Goal: Find specific page/section: Find specific page/section

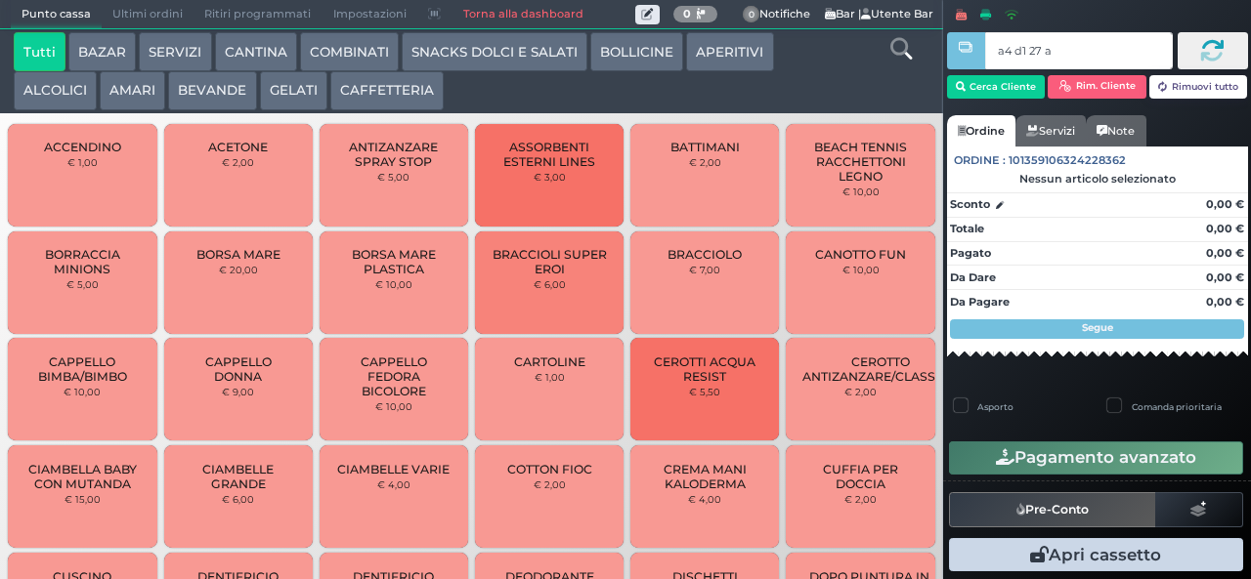
type input "a4 d1 27 af"
click at [966, 88] on div at bounding box center [965, 288] width 4 height 576
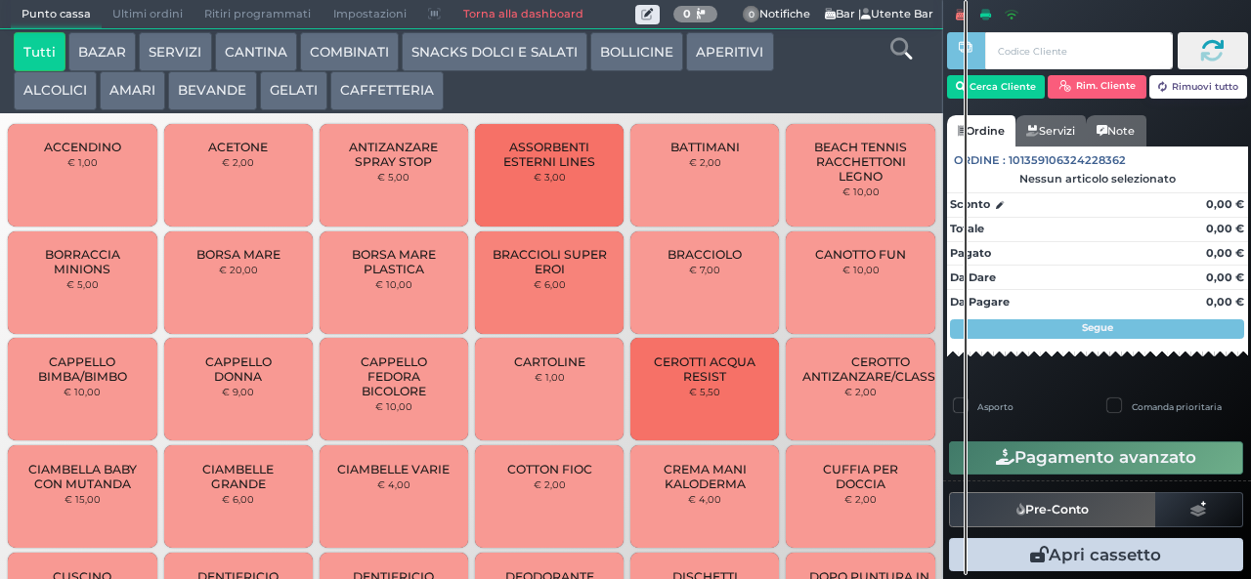
click at [965, 96] on div at bounding box center [965, 288] width 4 height 576
click at [995, 86] on button "Cerca Cliente" at bounding box center [996, 86] width 99 height 23
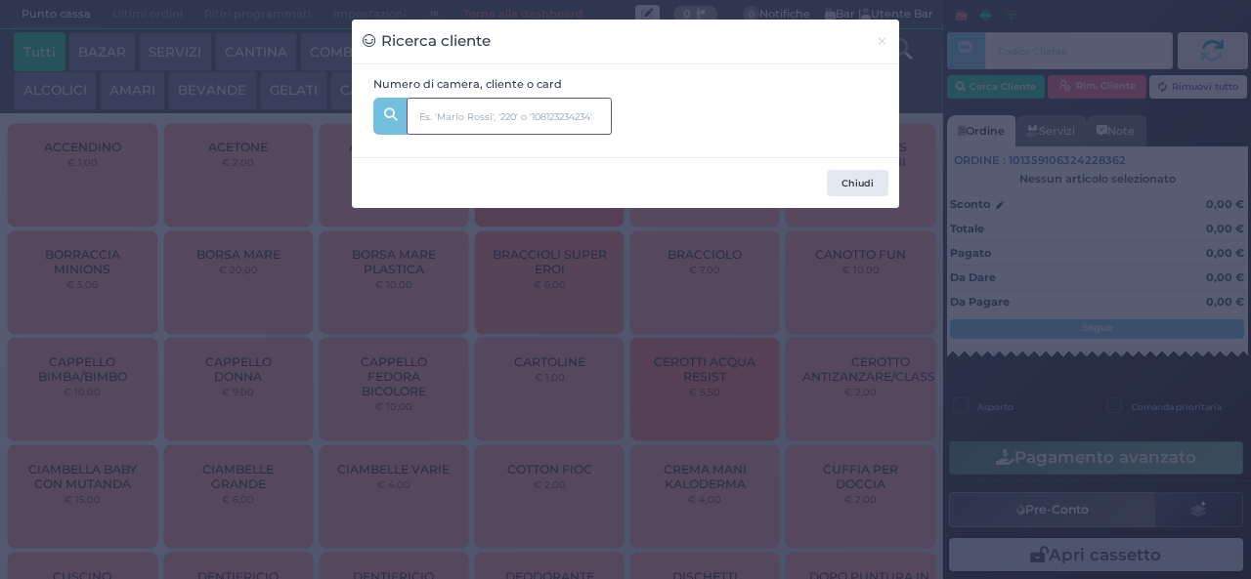
click at [440, 122] on input "text" at bounding box center [508, 116] width 205 height 37
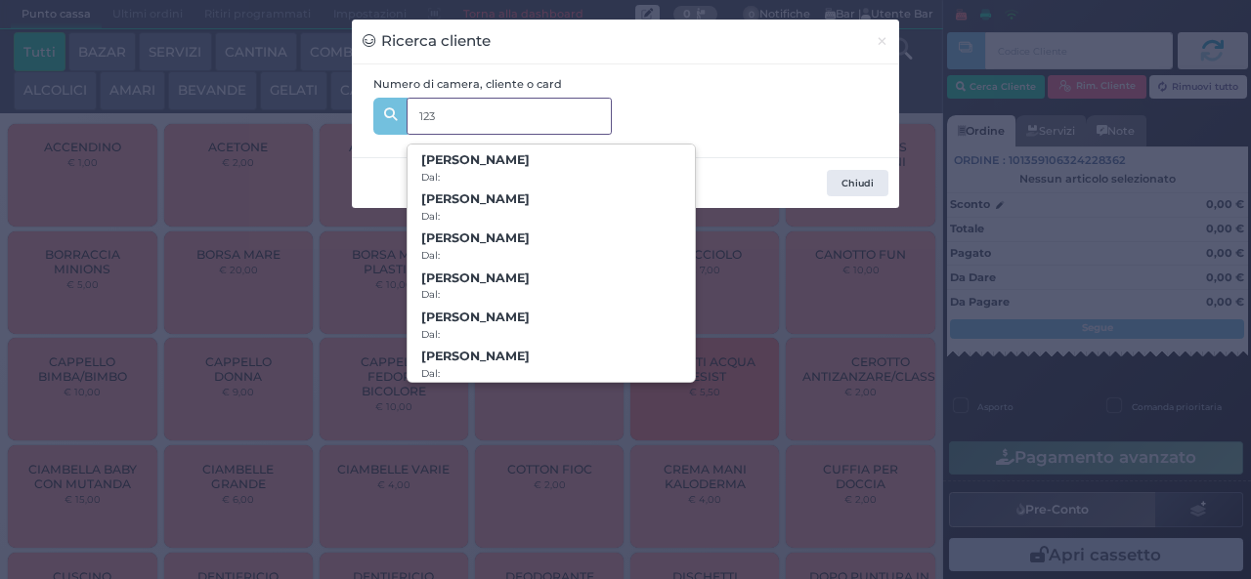
type input "123"
click at [846, 192] on button "Chiudi" at bounding box center [858, 183] width 62 height 27
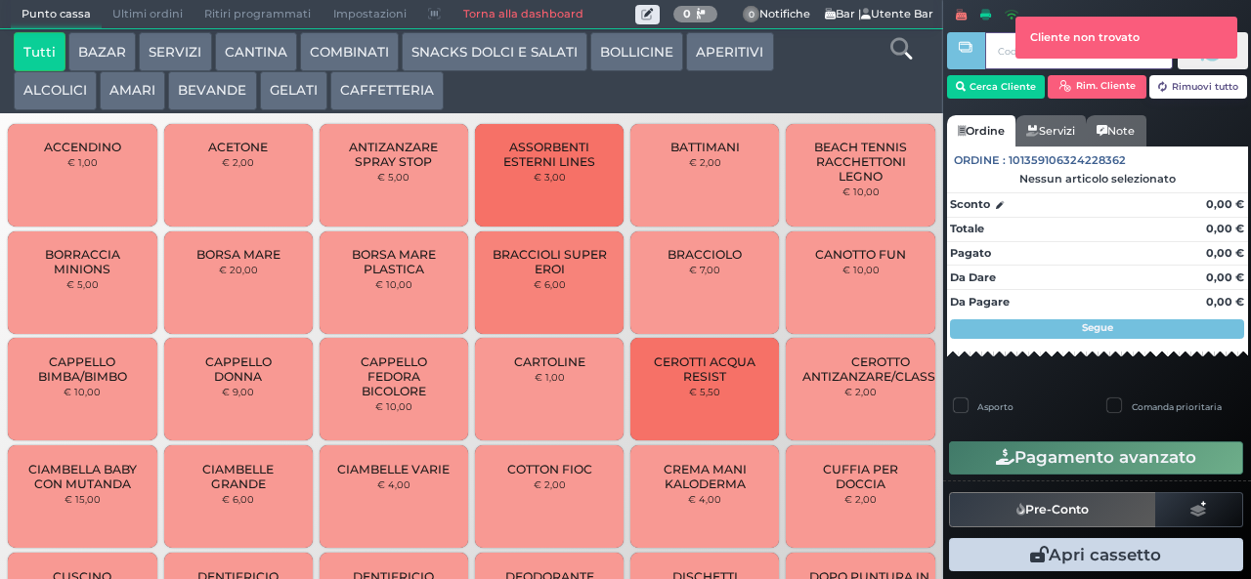
click at [965, 88] on div at bounding box center [965, 288] width 4 height 576
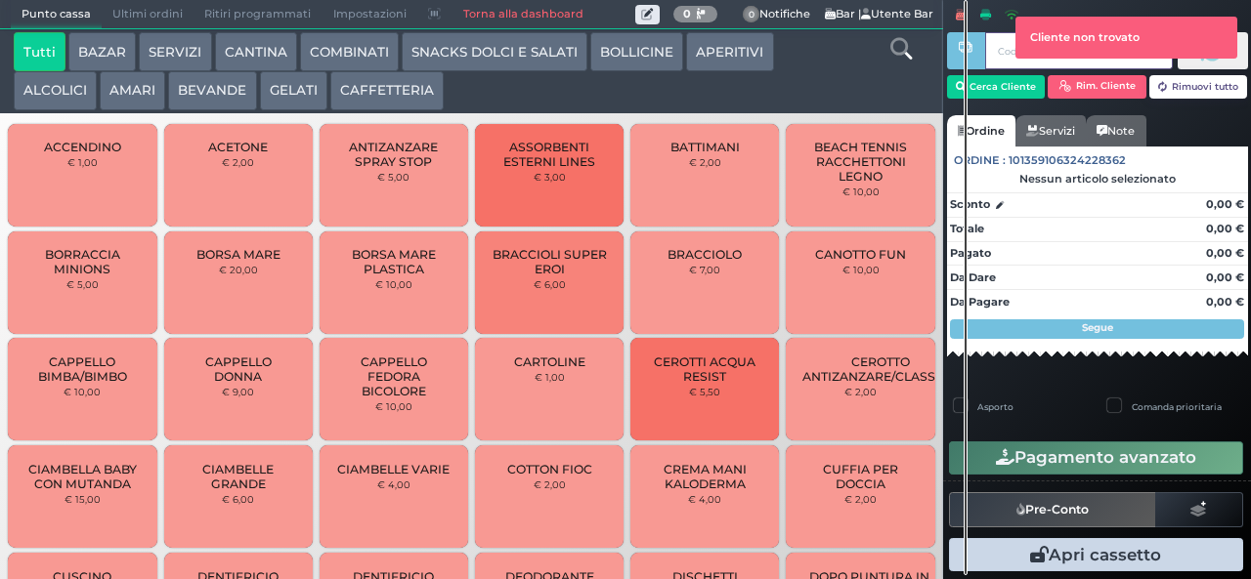
click at [965, 99] on div at bounding box center [965, 288] width 4 height 576
click at [965, 90] on div at bounding box center [965, 288] width 4 height 576
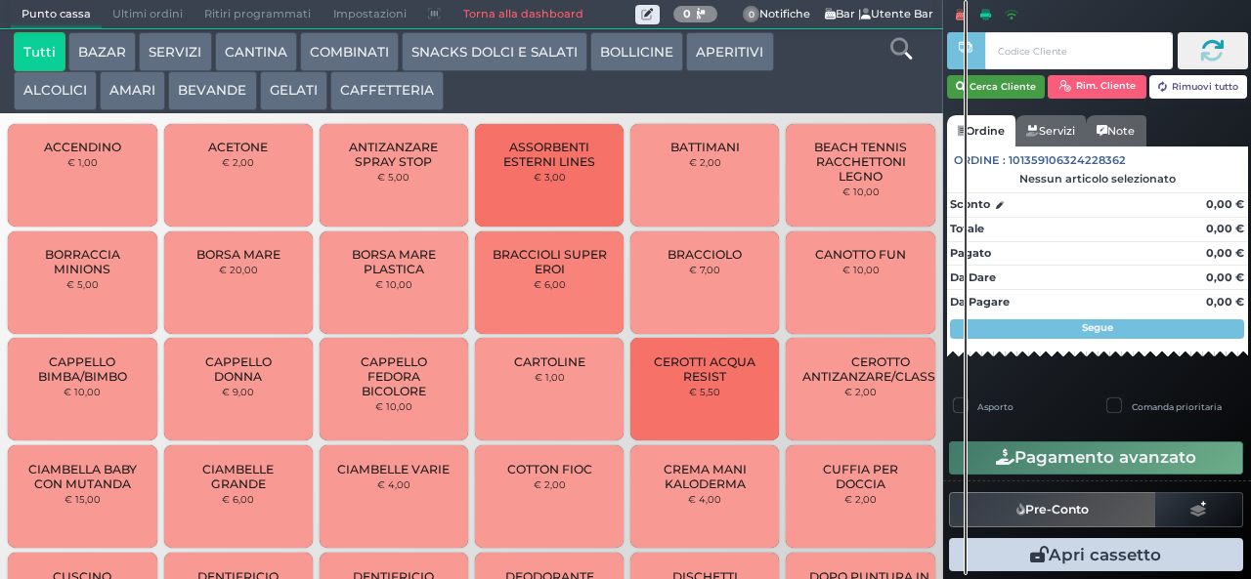
click at [962, 89] on icon "button" at bounding box center [961, 87] width 10 height 17
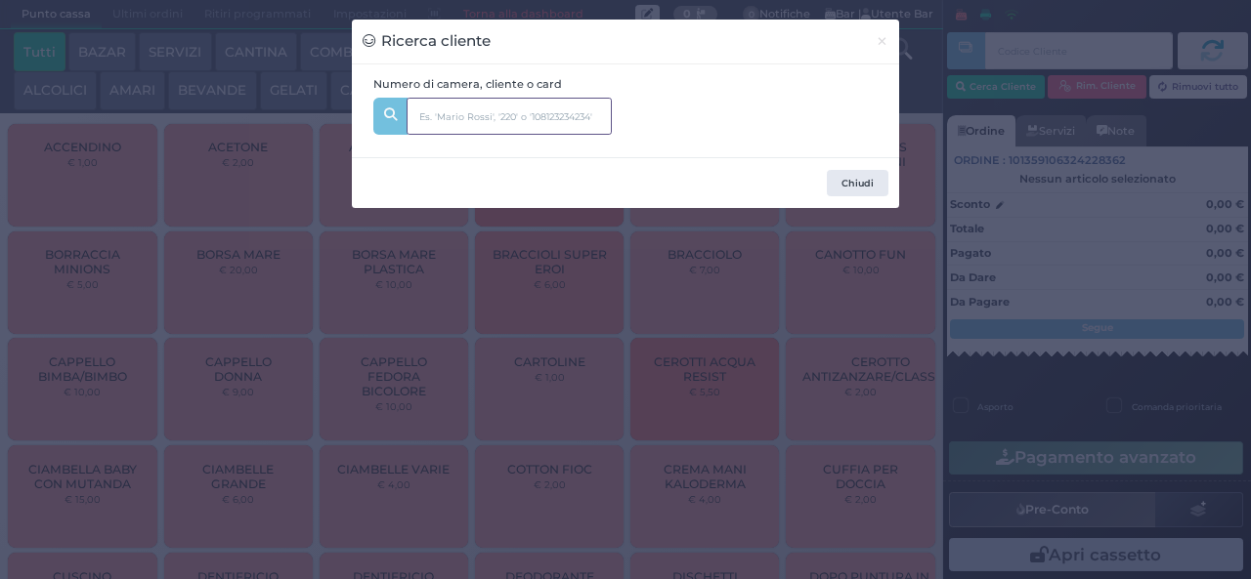
click at [434, 109] on input "text" at bounding box center [508, 116] width 205 height 37
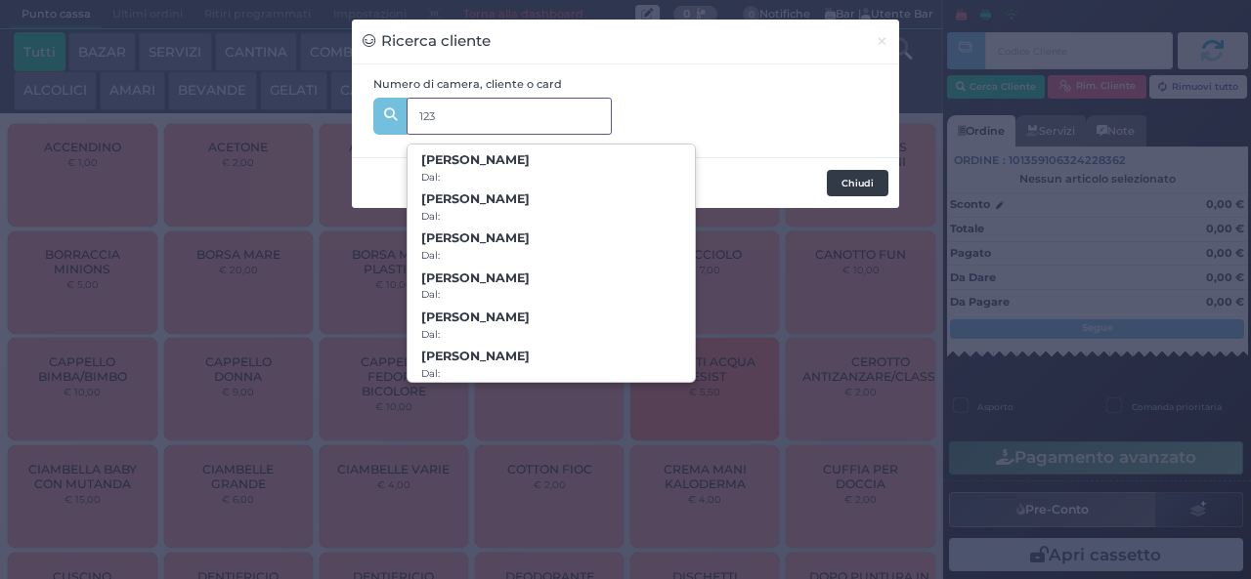
type input "123"
click at [848, 177] on button "Chiudi" at bounding box center [858, 183] width 62 height 27
